Goal: Task Accomplishment & Management: Use online tool/utility

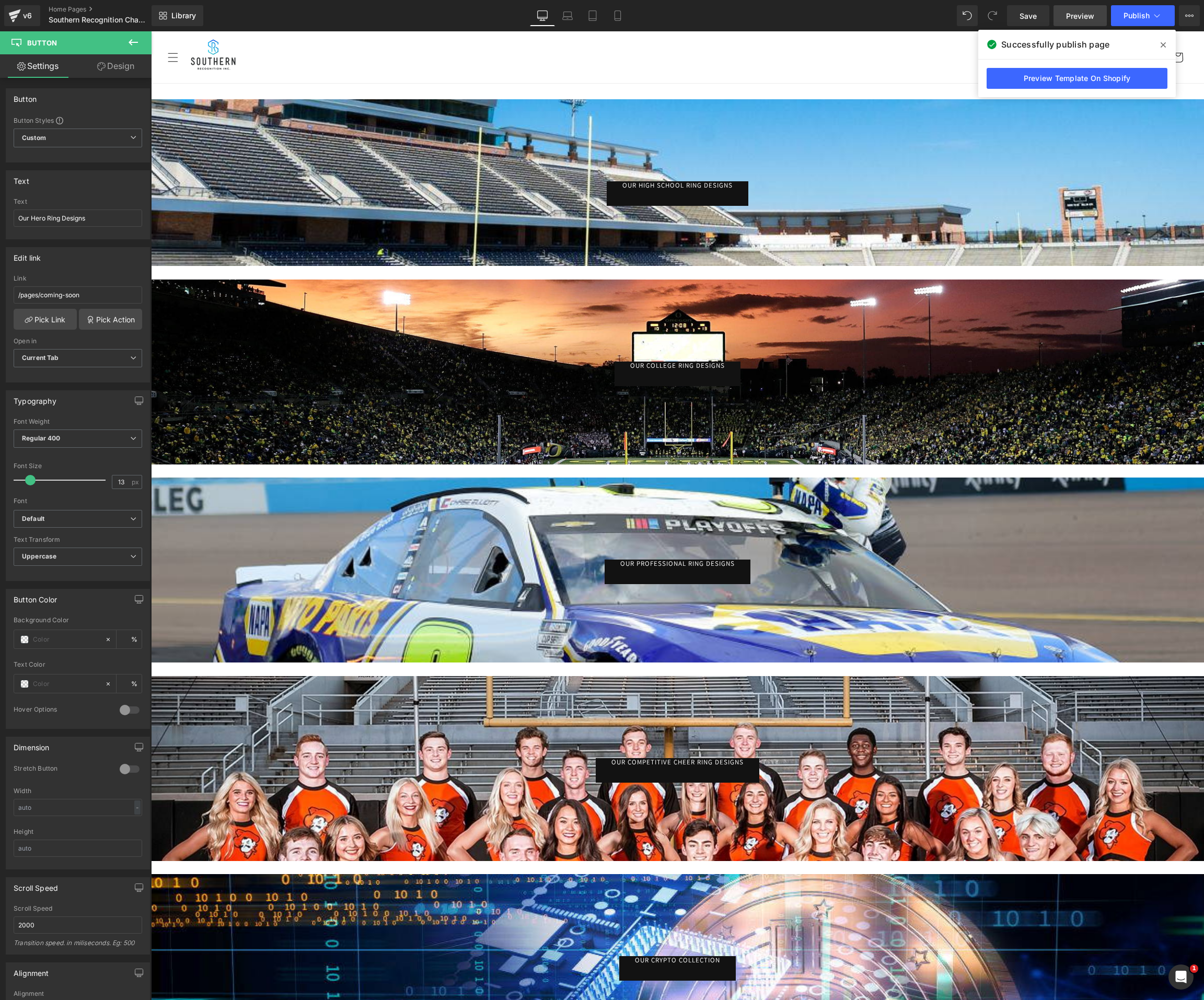
click at [1062, 12] on link "Preview" at bounding box center [1080, 15] width 53 height 21
click at [1123, 16] on button "Publish" at bounding box center [1142, 15] width 64 height 21
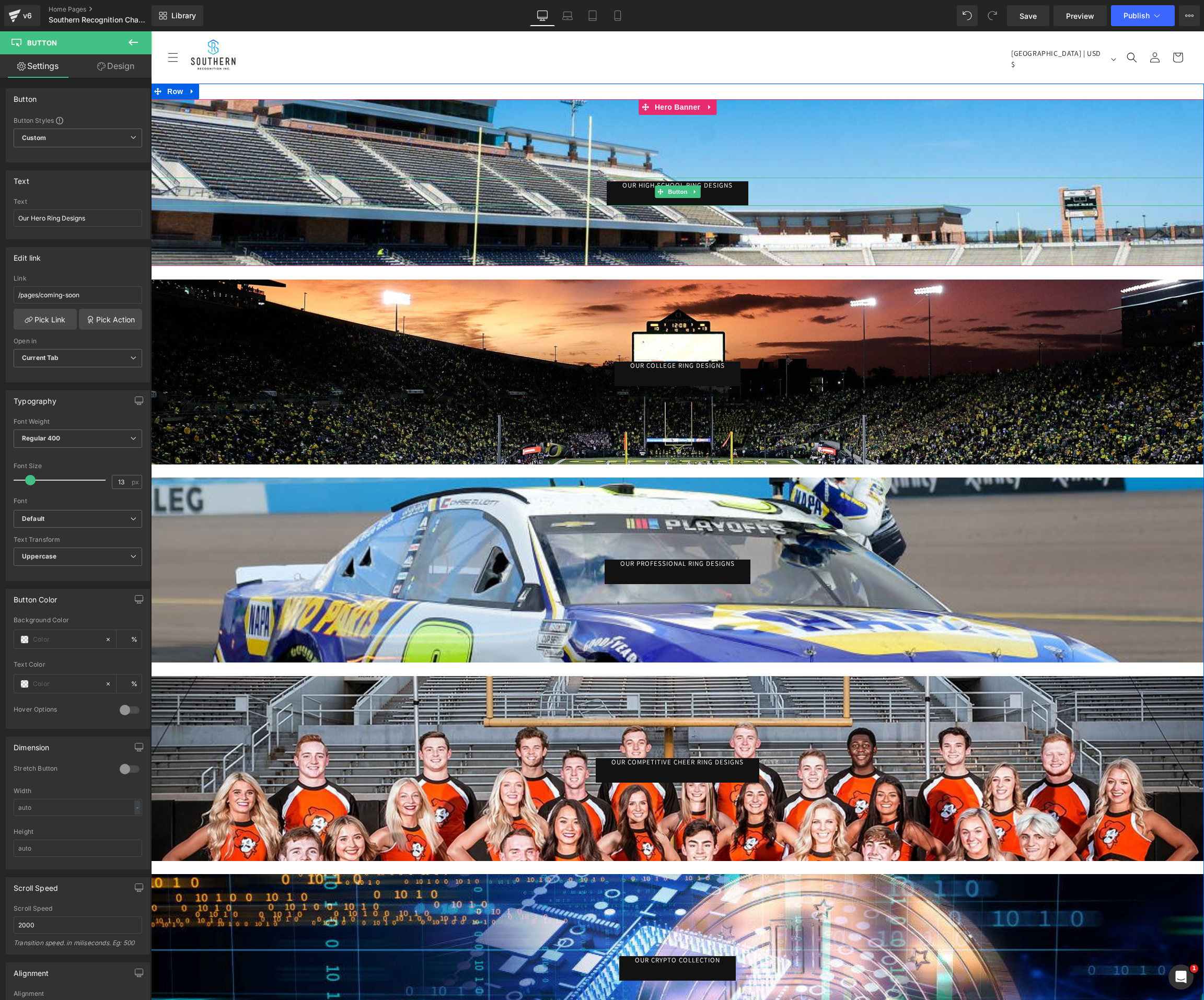
click at [716, 185] on link "Our High School Ring Designs" at bounding box center [677, 193] width 142 height 24
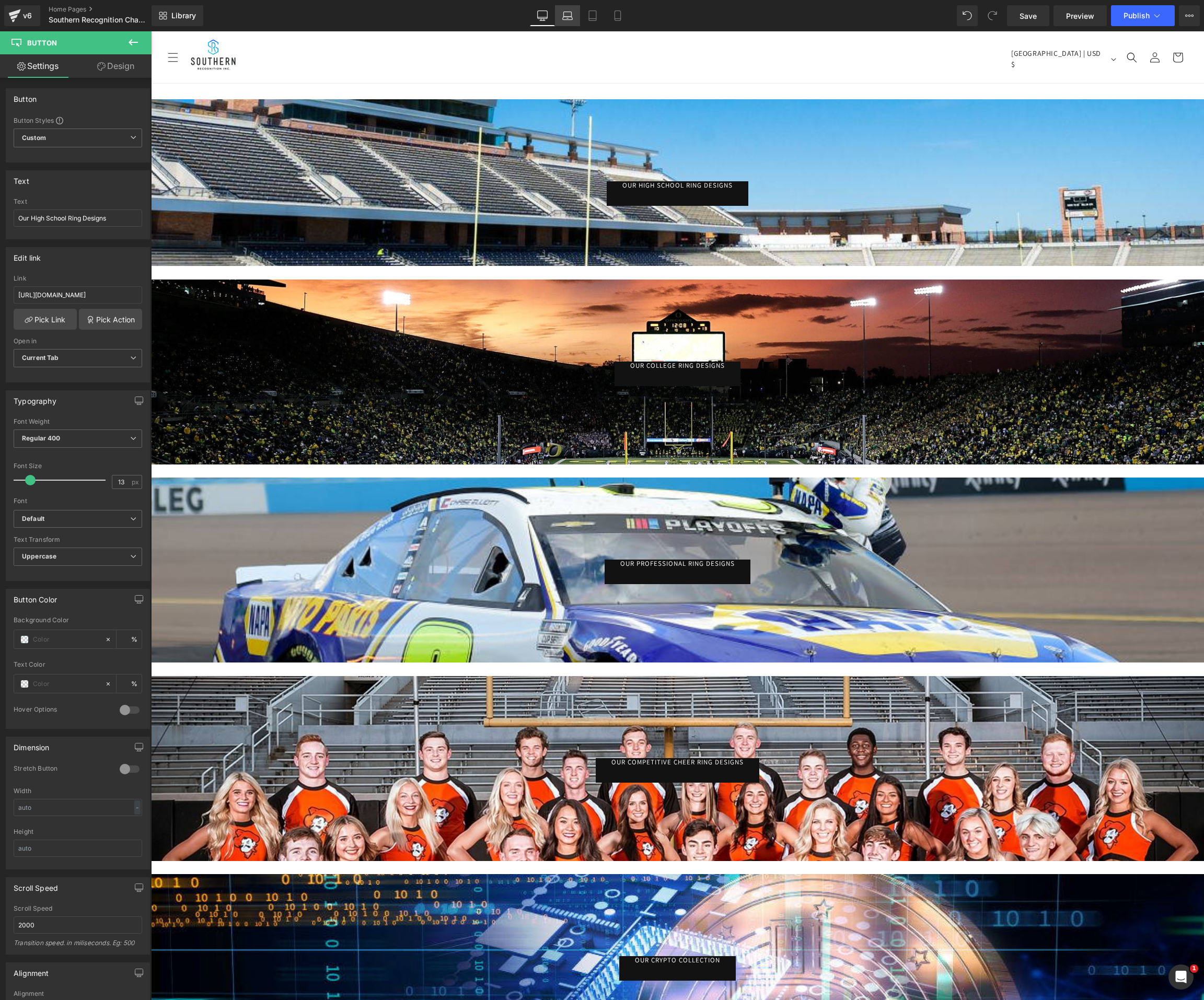
click at [578, 15] on link "Laptop" at bounding box center [568, 15] width 25 height 21
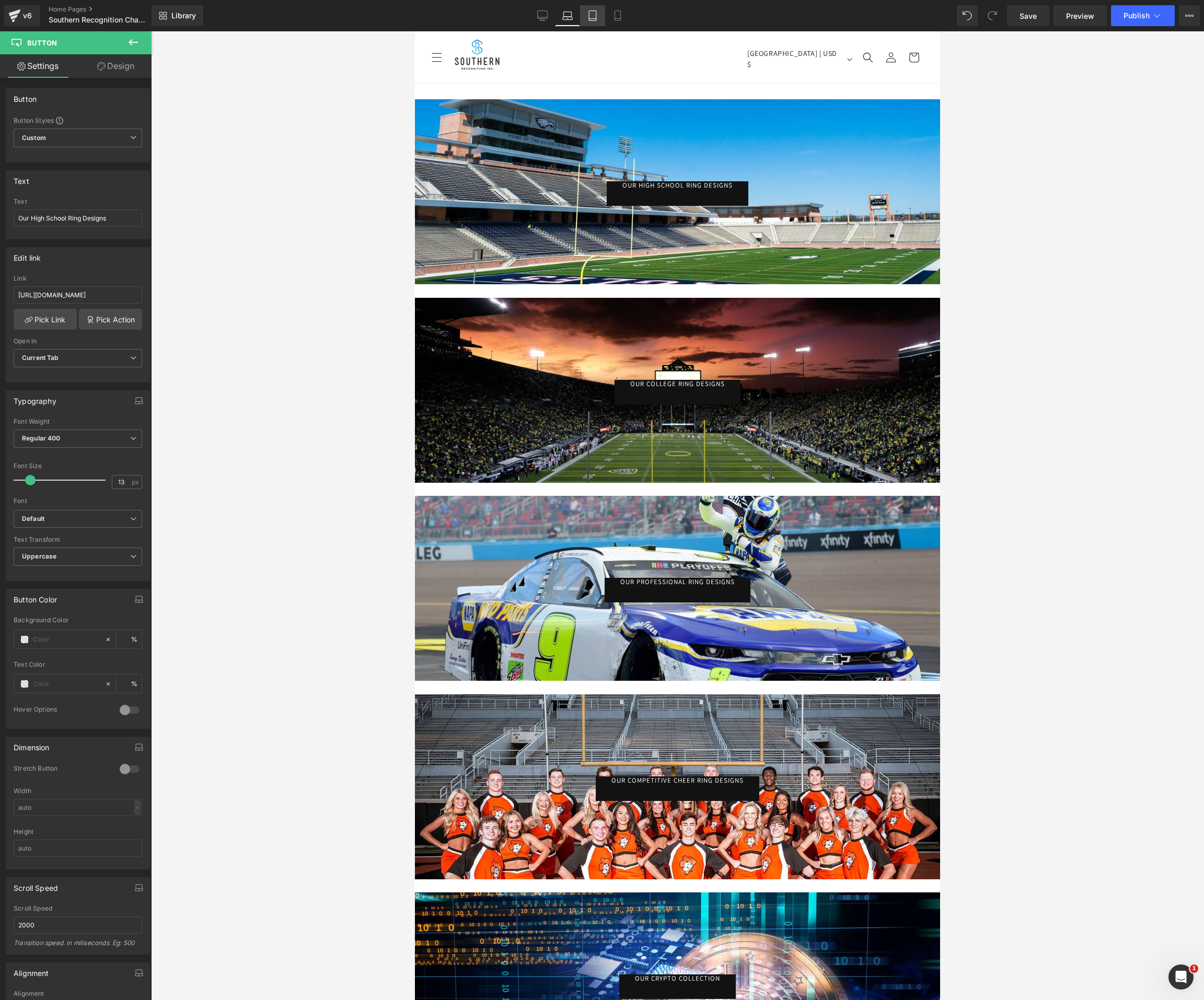
click at [592, 19] on icon at bounding box center [592, 19] width 7 height 0
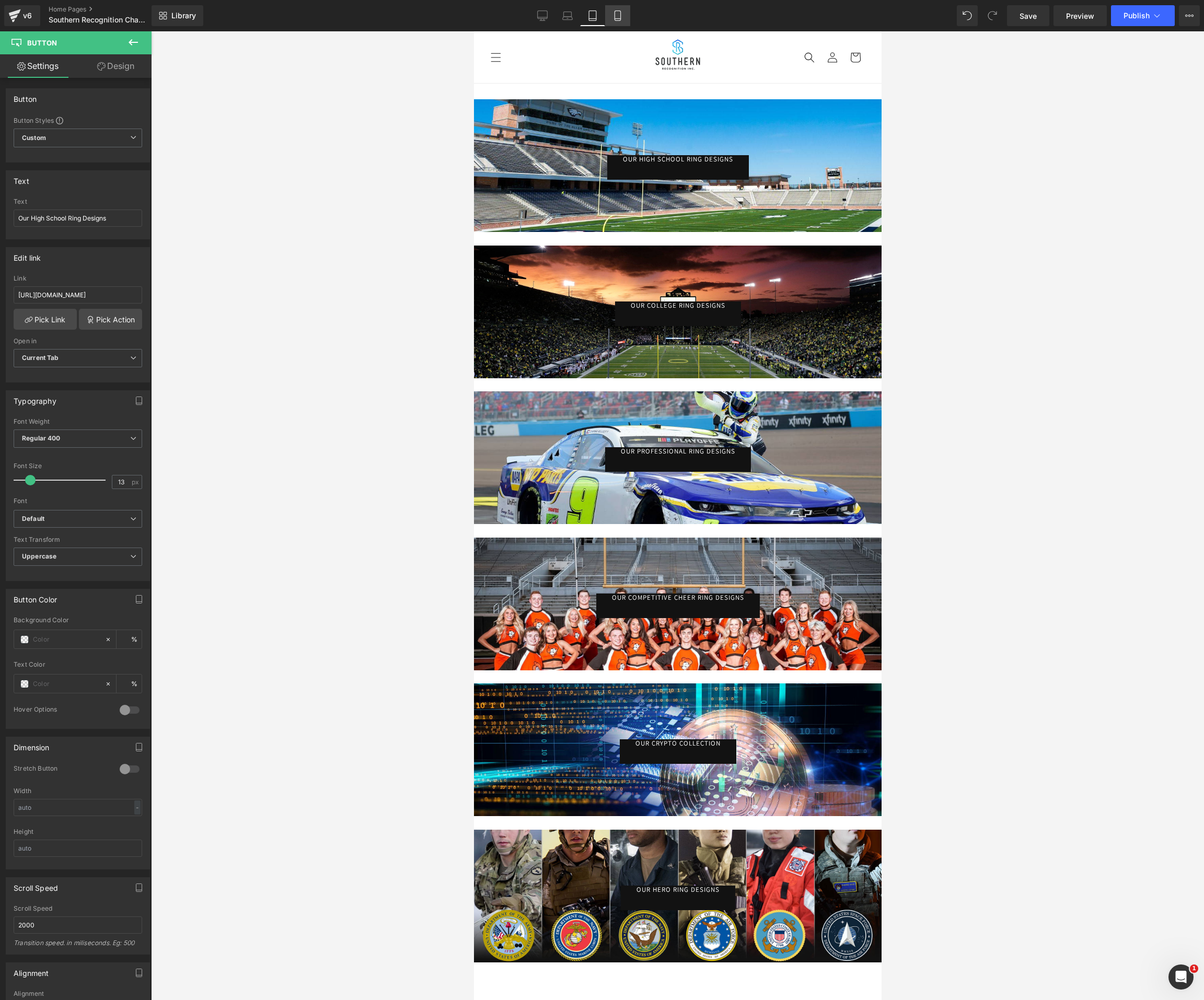
click at [618, 15] on icon at bounding box center [618, 16] width 11 height 11
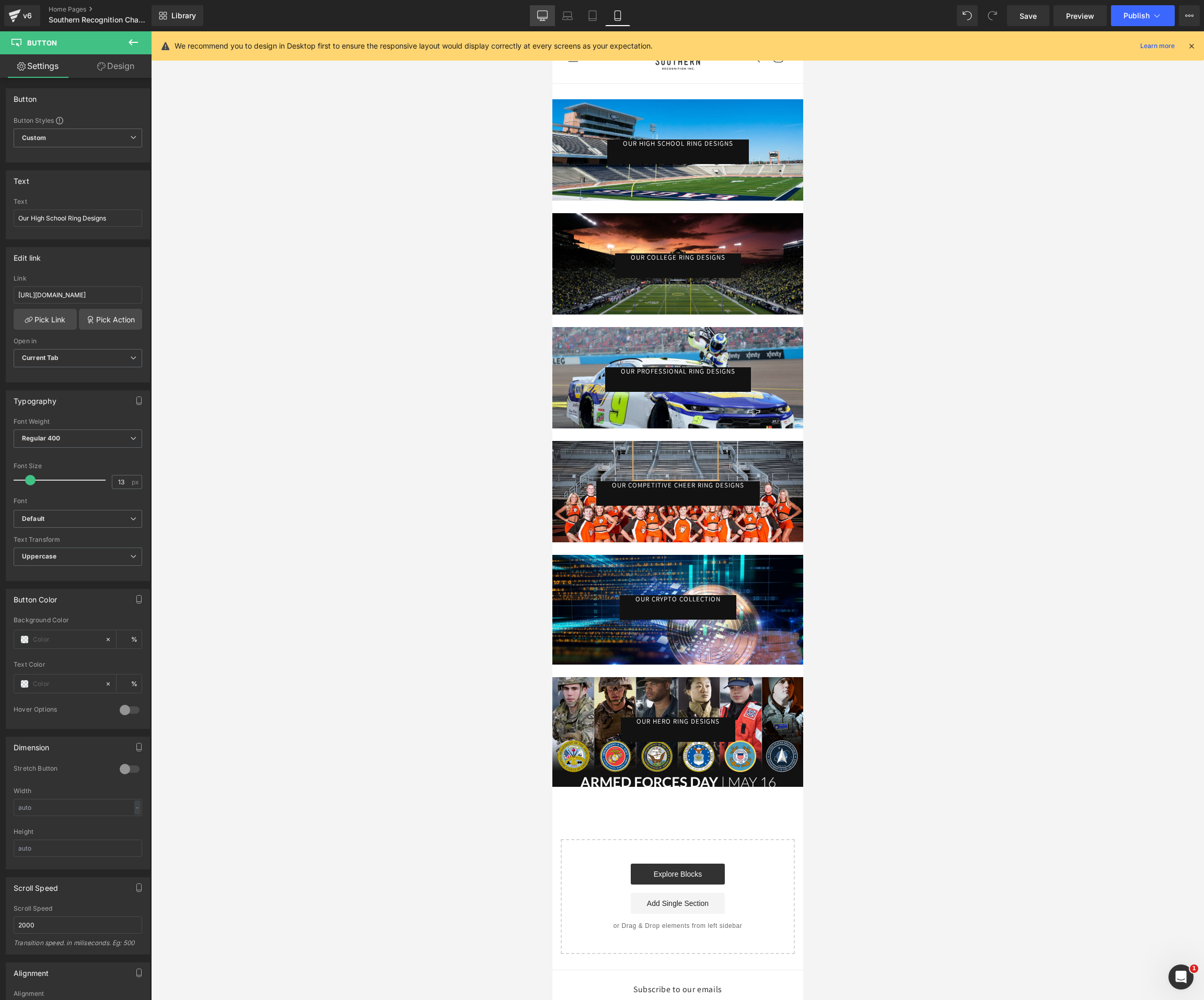
click at [543, 13] on icon at bounding box center [542, 16] width 11 height 11
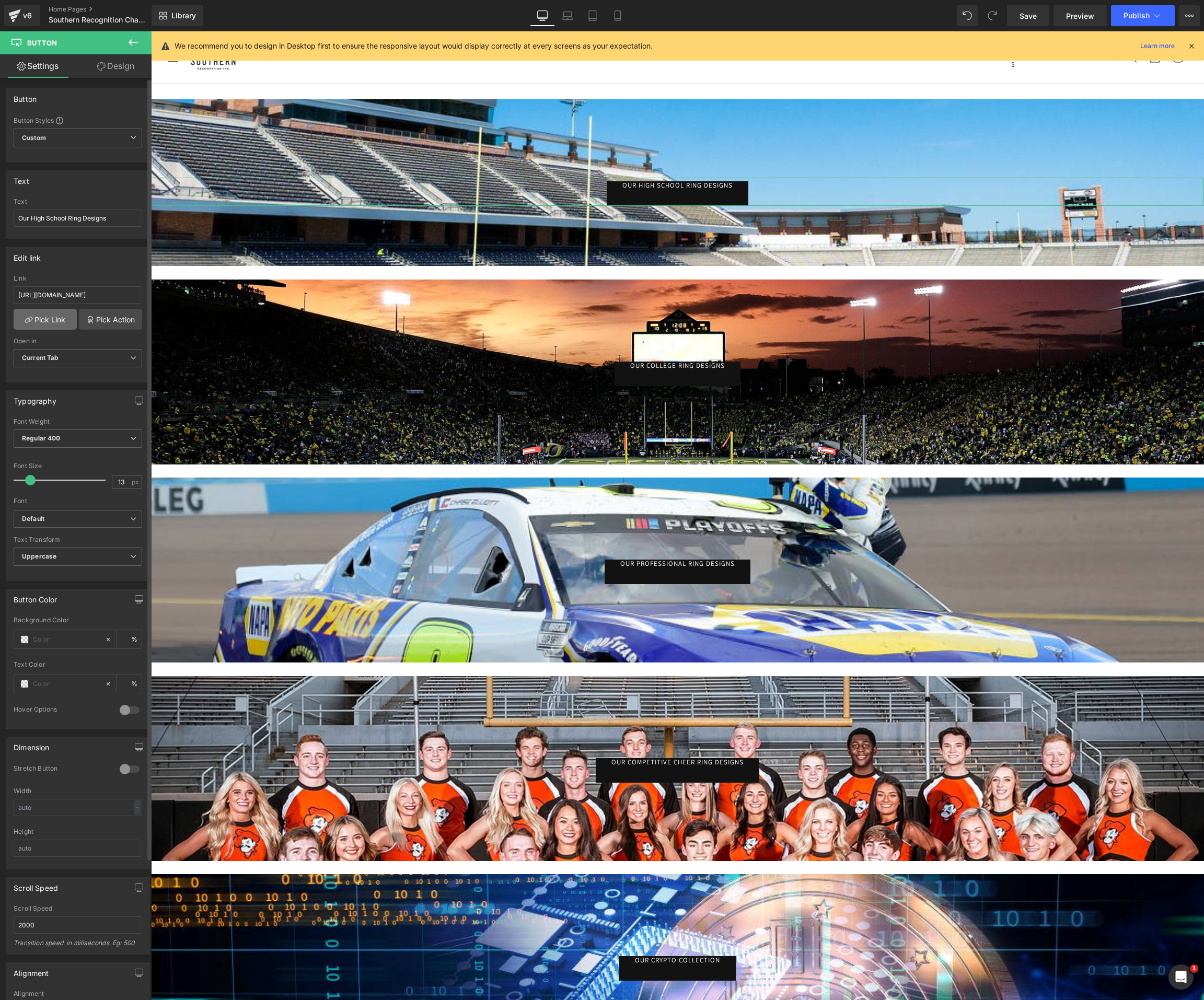
click at [50, 325] on link "Pick Link" at bounding box center [45, 319] width 63 height 21
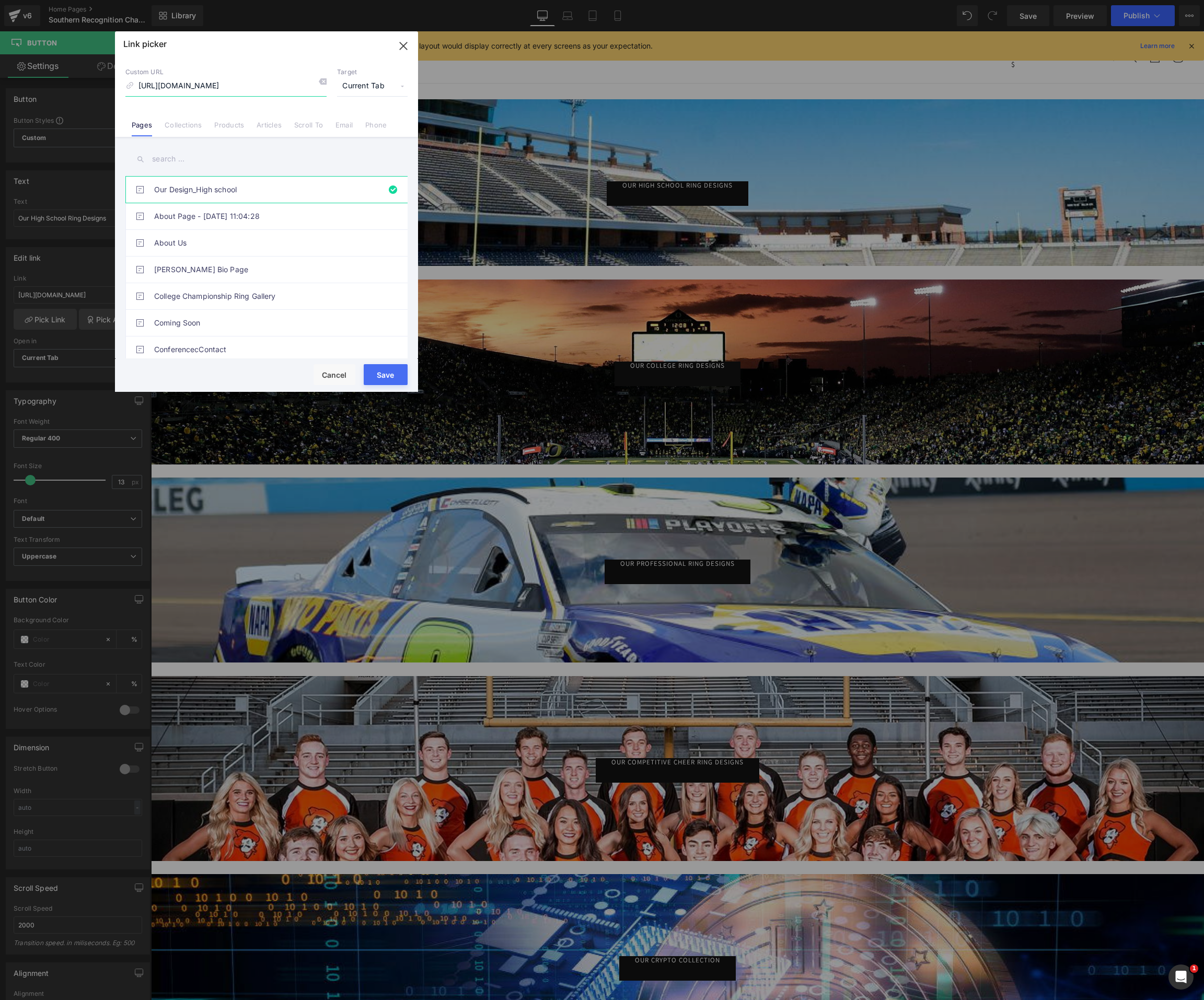
click at [400, 45] on icon "button" at bounding box center [404, 46] width 17 height 17
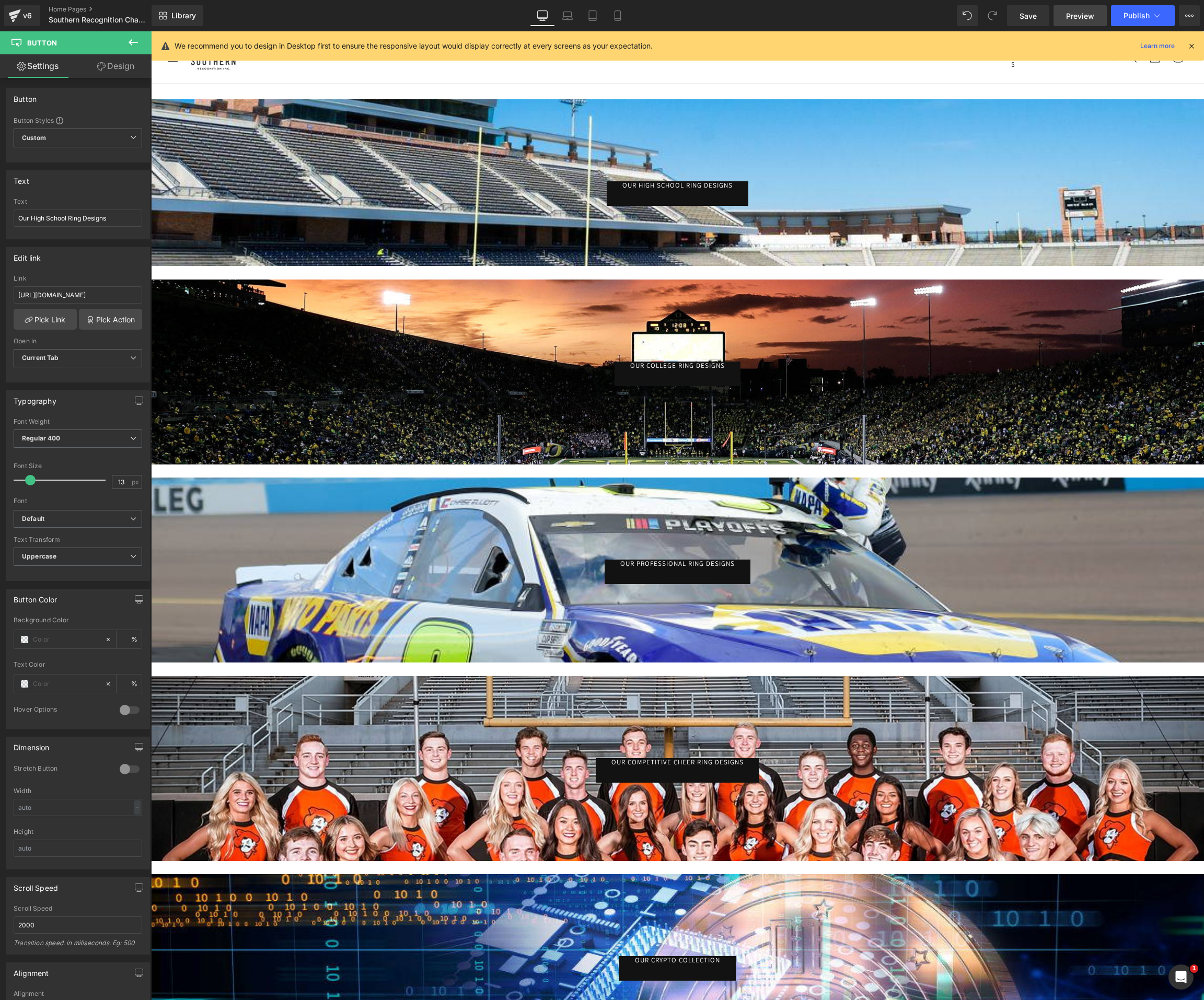
click at [1089, 18] on span "Preview" at bounding box center [1080, 16] width 28 height 11
click at [27, 19] on div "v6" at bounding box center [27, 16] width 13 height 14
click at [22, 14] on div "v6" at bounding box center [27, 16] width 13 height 14
